Goal: Obtain resource: Obtain resource

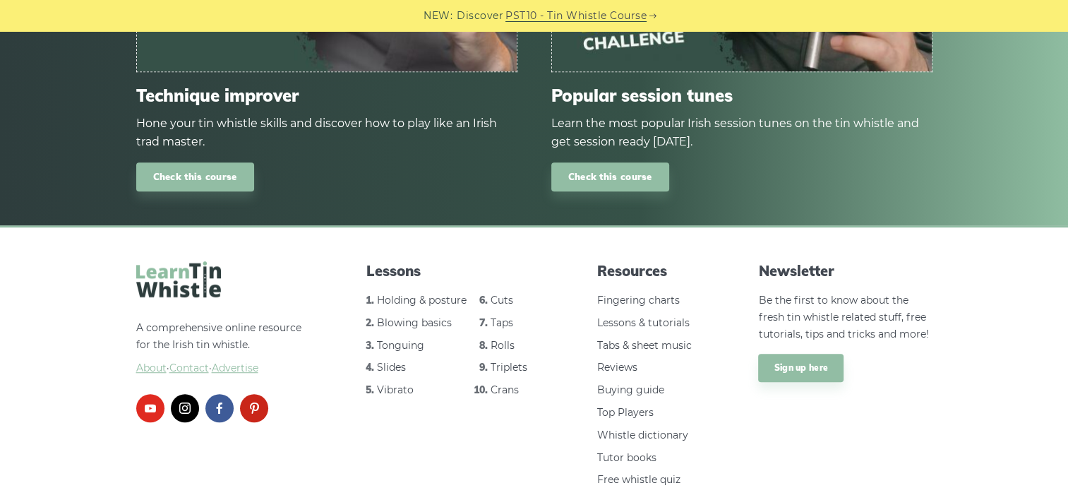
scroll to position [980, 0]
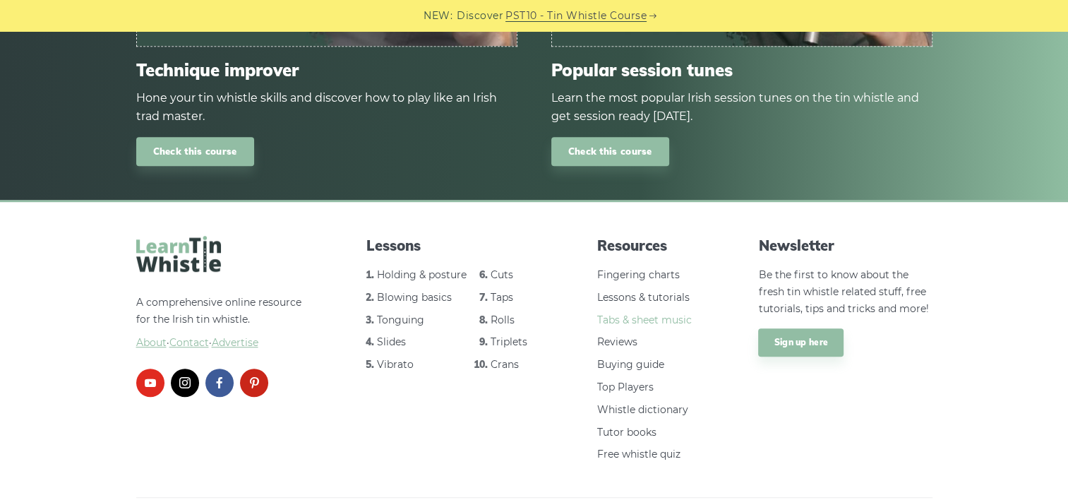
click at [651, 313] on link "Tabs & sheet music" at bounding box center [644, 319] width 95 height 13
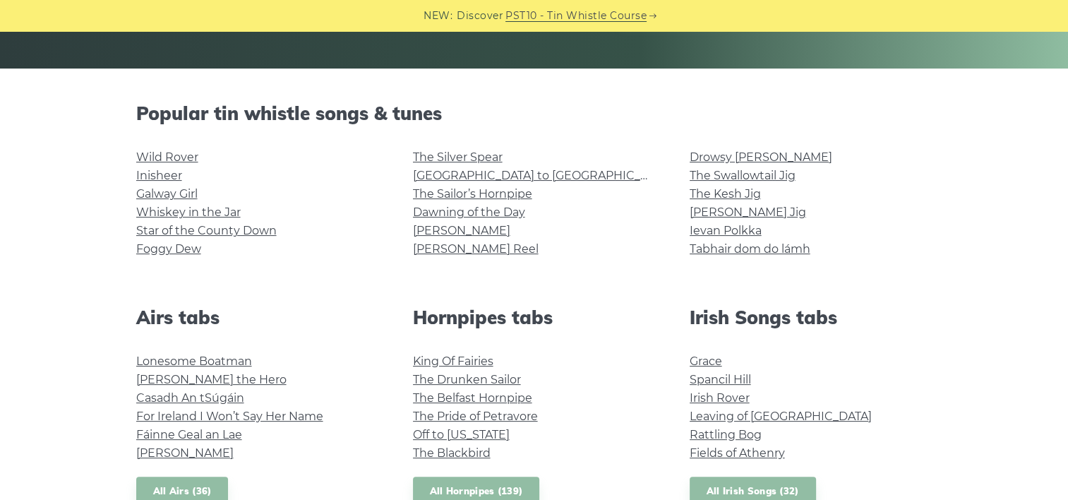
scroll to position [353, 0]
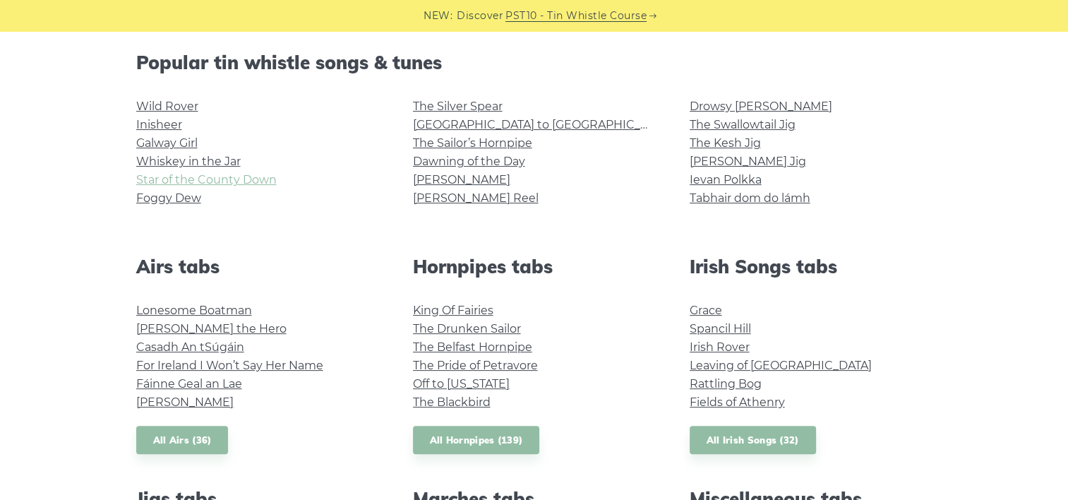
click at [223, 181] on link "Star of the County Down" at bounding box center [206, 179] width 140 height 13
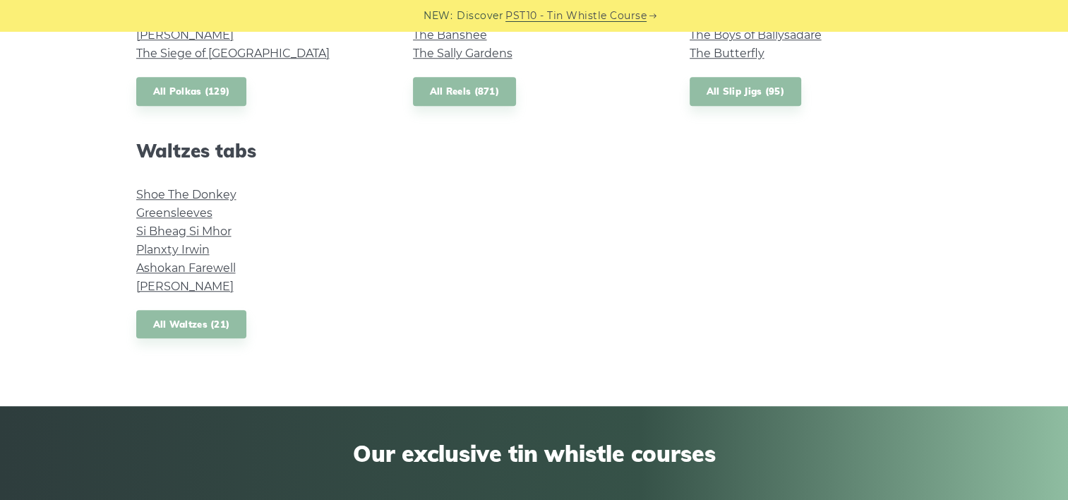
scroll to position [1200, 0]
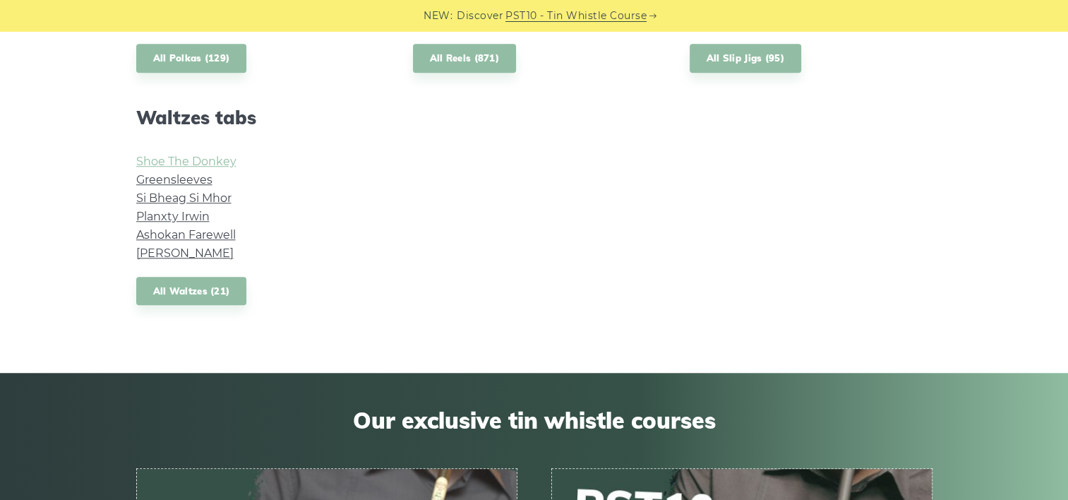
click at [186, 164] on link "Shoe The Donkey" at bounding box center [186, 161] width 100 height 13
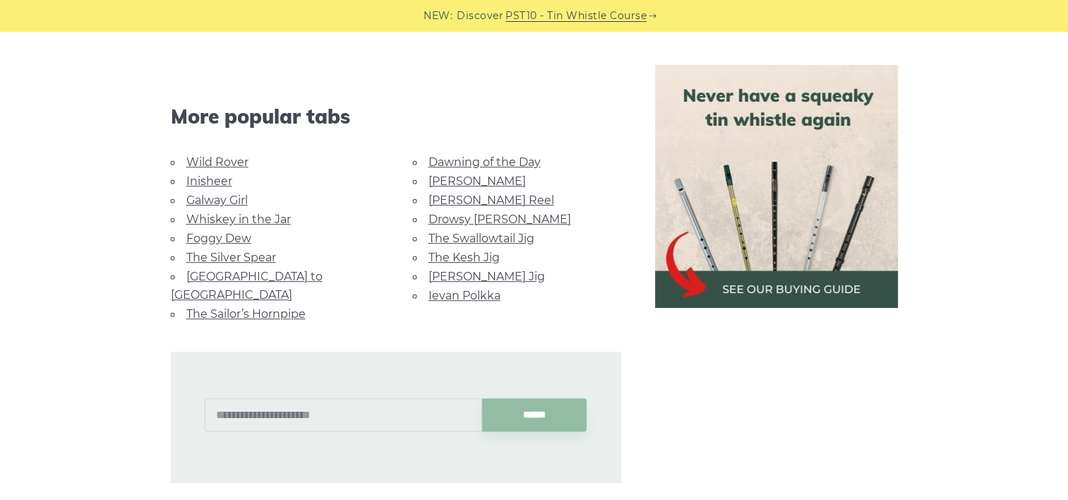
scroll to position [847, 0]
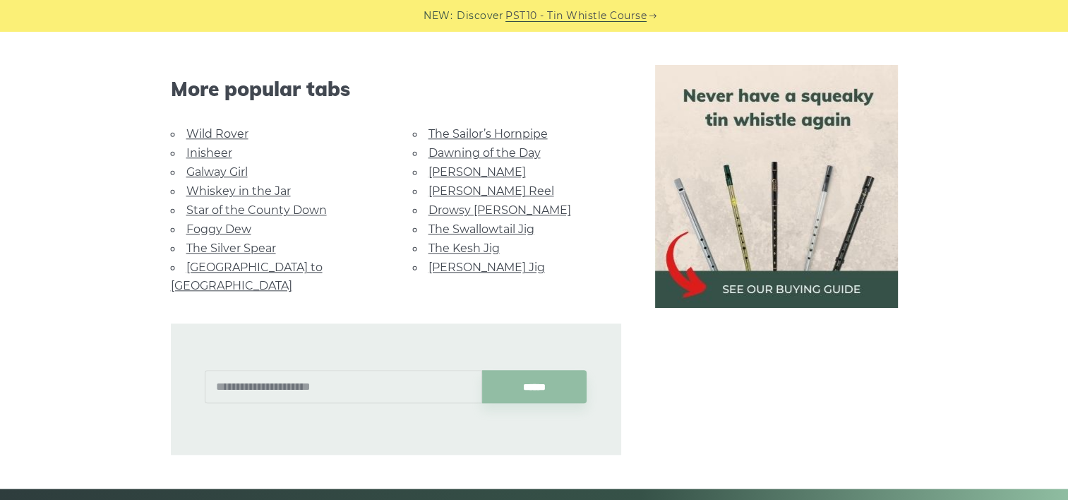
scroll to position [1482, 0]
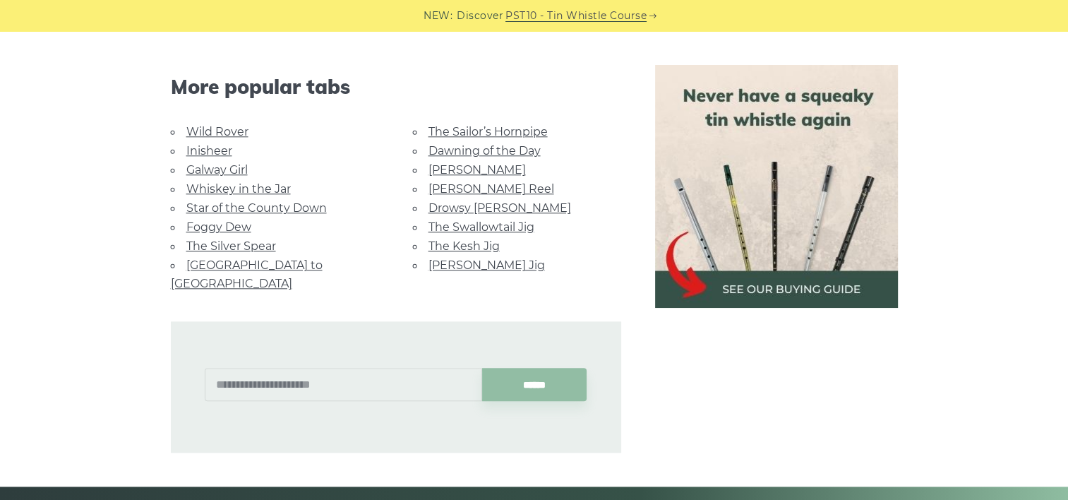
click at [445, 128] on link "The Sailor’s Hornpipe" at bounding box center [487, 131] width 119 height 13
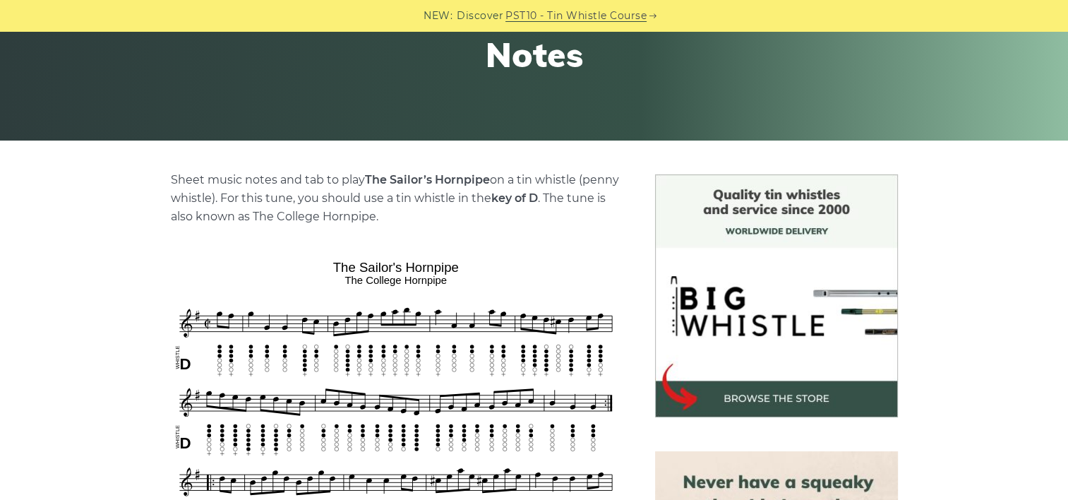
scroll to position [212, 0]
